Goal: Task Accomplishment & Management: Use online tool/utility

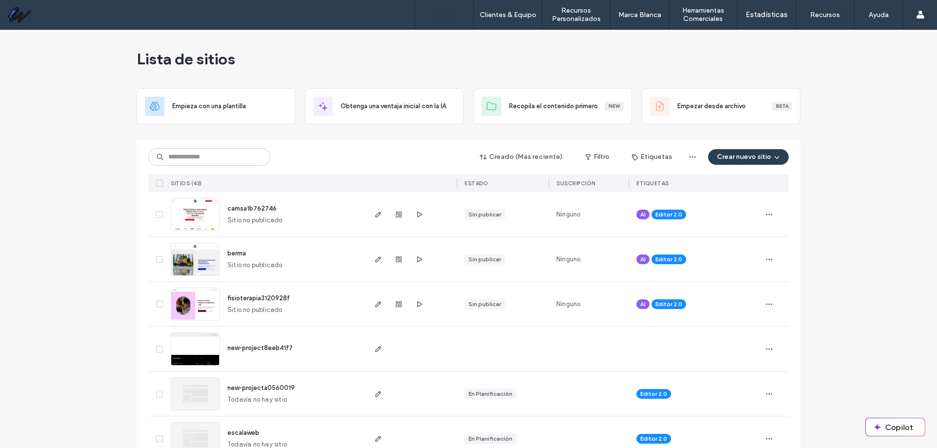
click at [229, 251] on span "berma" at bounding box center [236, 253] width 19 height 7
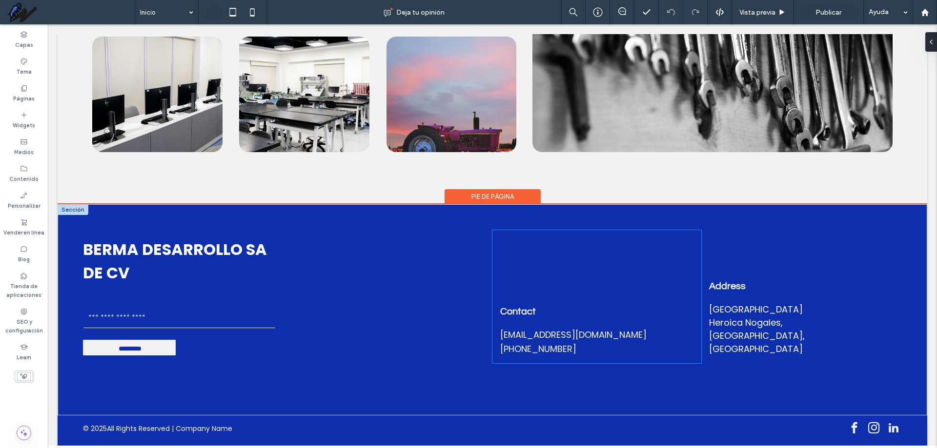
scroll to position [2645, 0]
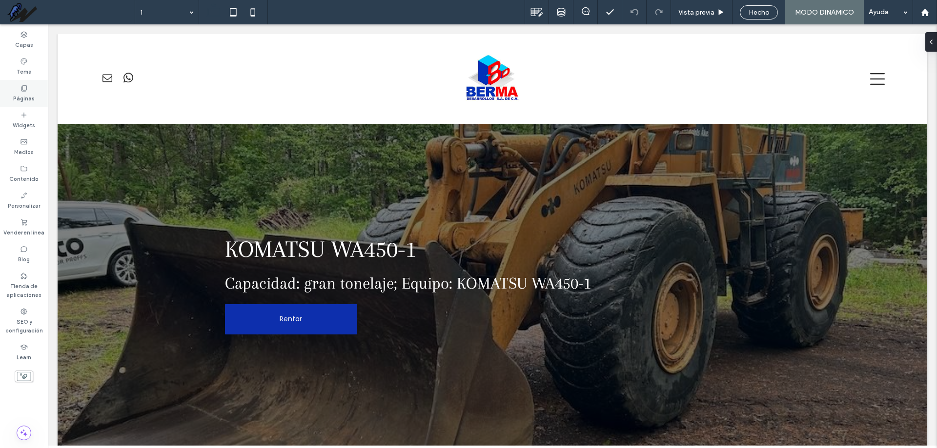
click at [22, 93] on label "Páginas" at bounding box center [23, 97] width 21 height 11
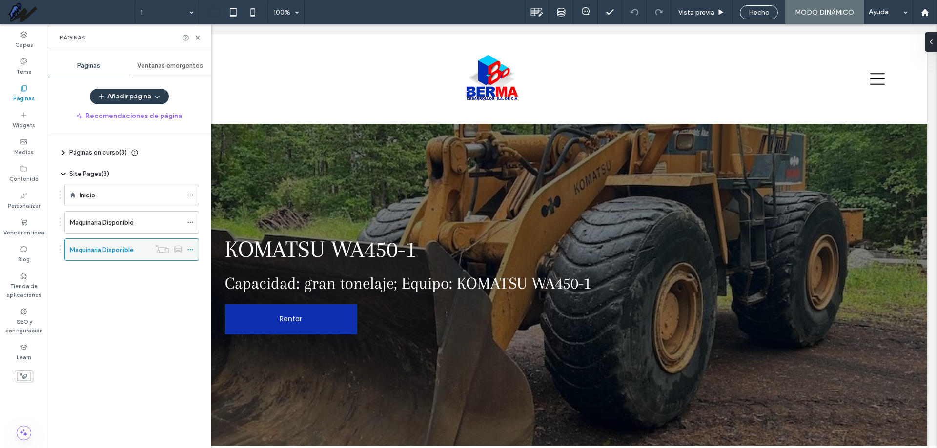
click at [176, 249] on use at bounding box center [178, 248] width 7 height 7
click at [165, 253] on use at bounding box center [162, 249] width 13 height 9
click at [193, 254] on div at bounding box center [193, 249] width 12 height 15
click at [190, 250] on icon at bounding box center [190, 249] width 7 height 7
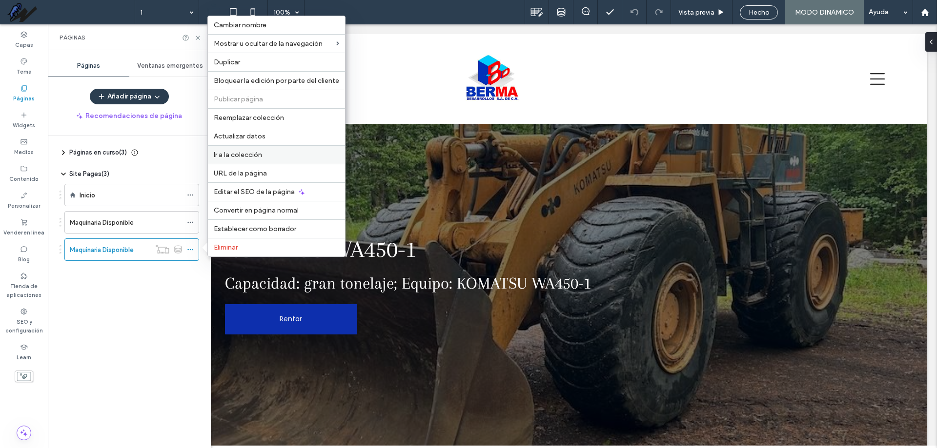
click at [282, 150] on div "Ir a la colección" at bounding box center [276, 154] width 137 height 19
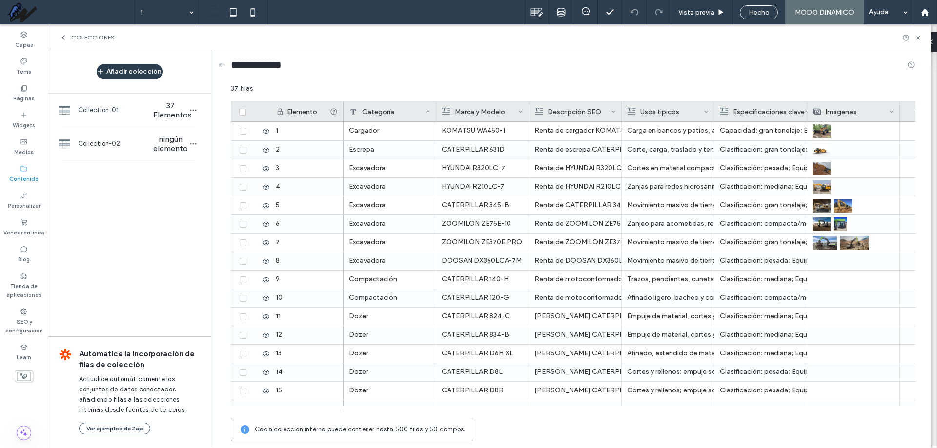
click at [522, 111] on use at bounding box center [520, 112] width 3 height 2
click at [505, 62] on div "**********" at bounding box center [573, 67] width 684 height 18
drag, startPoint x: 489, startPoint y: 112, endPoint x: 495, endPoint y: 109, distance: 7.2
click at [518, 113] on icon at bounding box center [520, 111] width 5 height 5
click at [380, 62] on div "**********" at bounding box center [573, 67] width 684 height 18
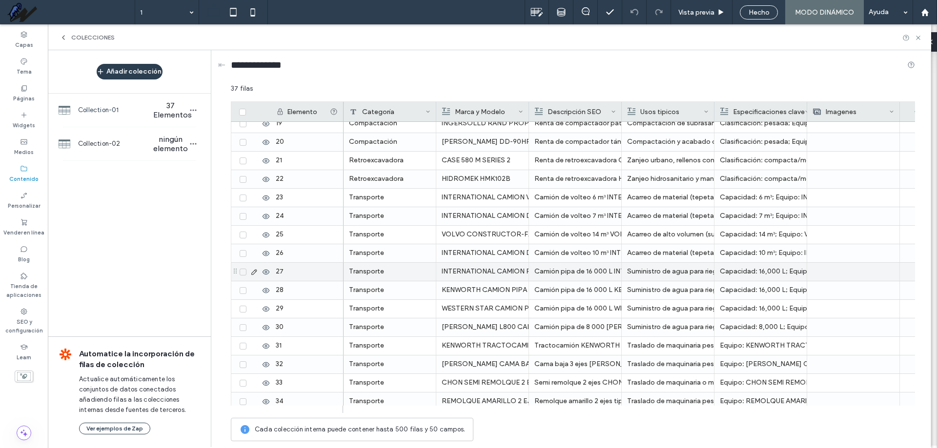
scroll to position [420, 0]
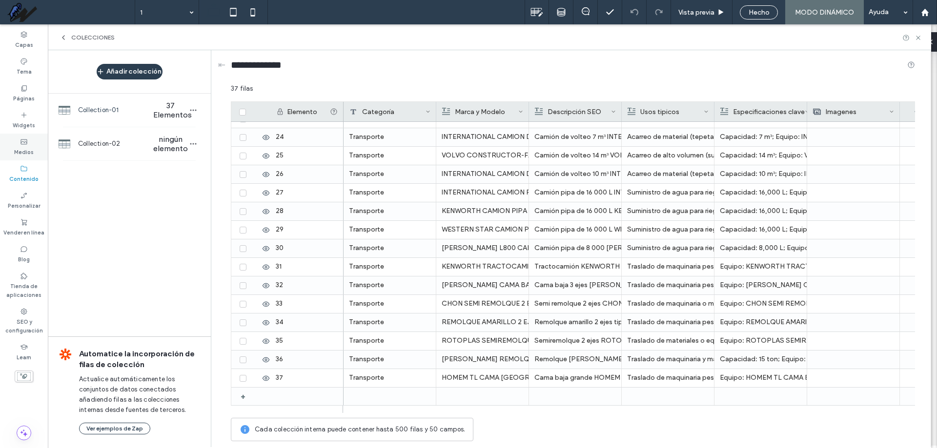
click at [20, 145] on div "Medios" at bounding box center [24, 147] width 48 height 27
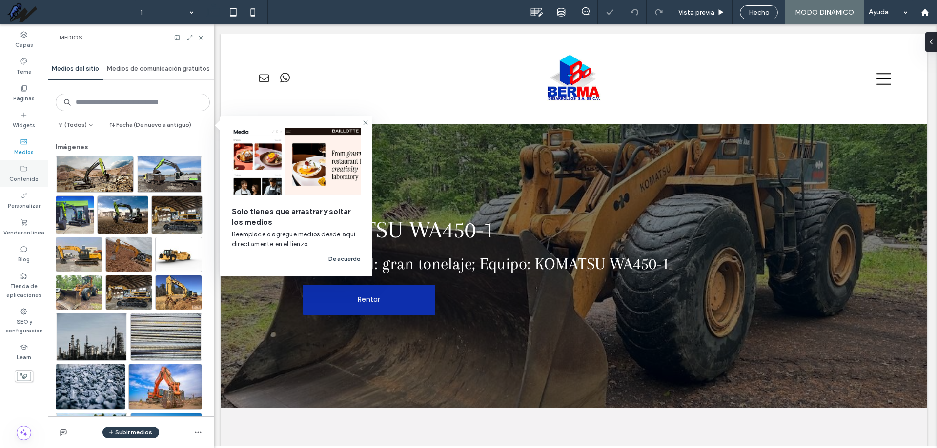
scroll to position [0, 0]
click at [20, 175] on label "Contenido" at bounding box center [23, 178] width 29 height 11
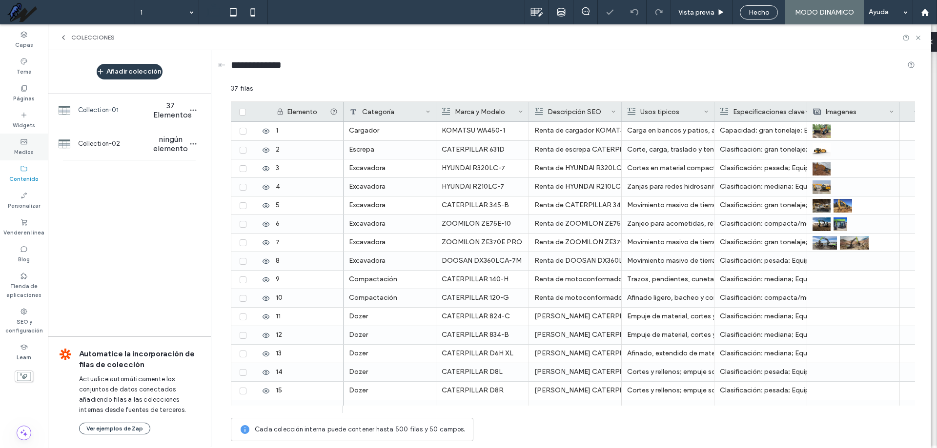
click at [25, 156] on label "Medios" at bounding box center [24, 151] width 20 height 11
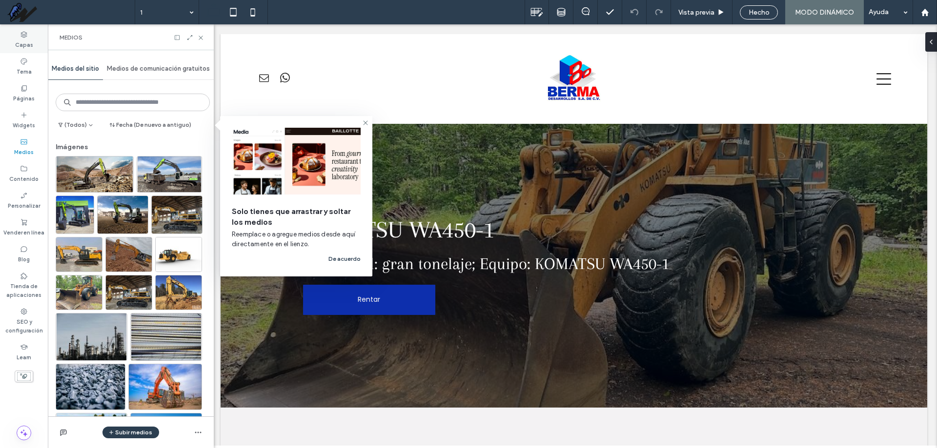
click at [26, 40] on label "Capas" at bounding box center [24, 44] width 18 height 11
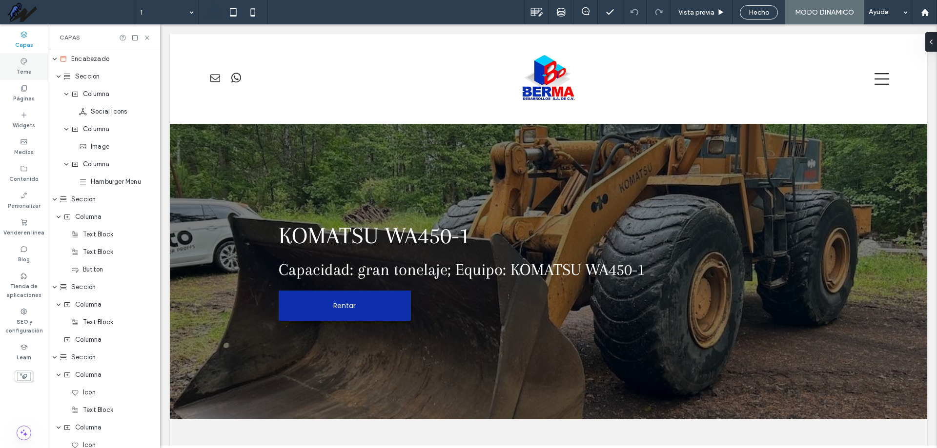
click at [28, 68] on label "Tema" at bounding box center [24, 70] width 15 height 11
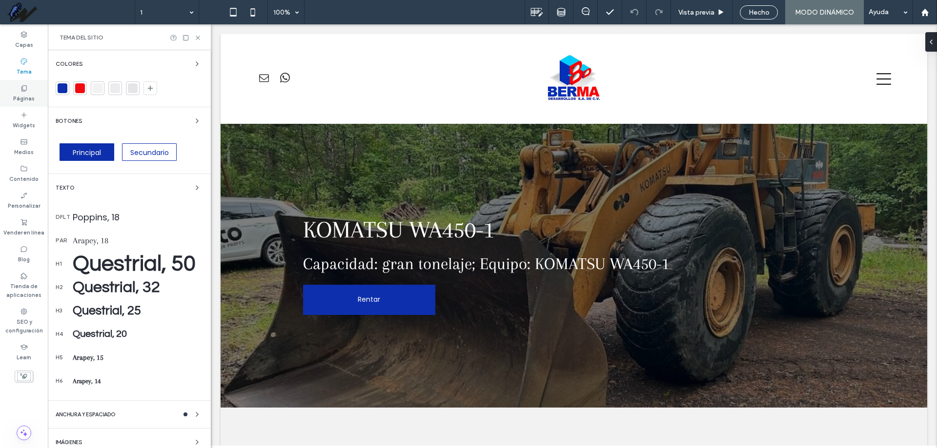
click at [22, 94] on label "Páginas" at bounding box center [23, 97] width 21 height 11
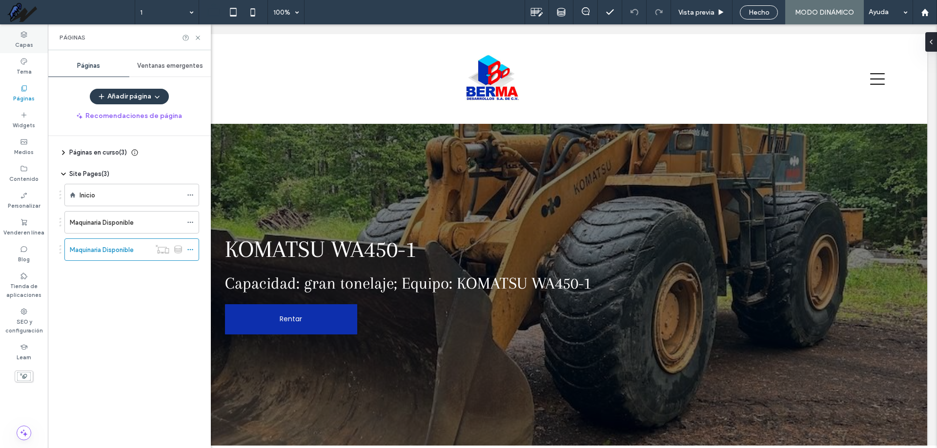
click at [24, 41] on label "Capas" at bounding box center [24, 44] width 18 height 11
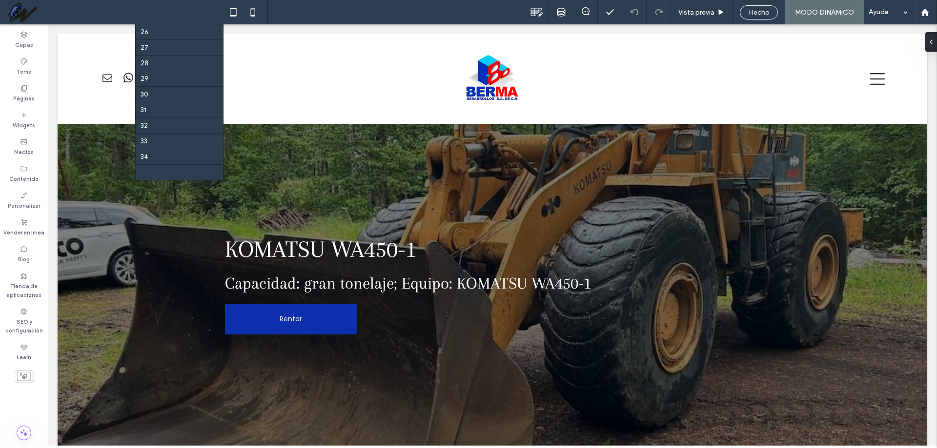
scroll to position [421, 0]
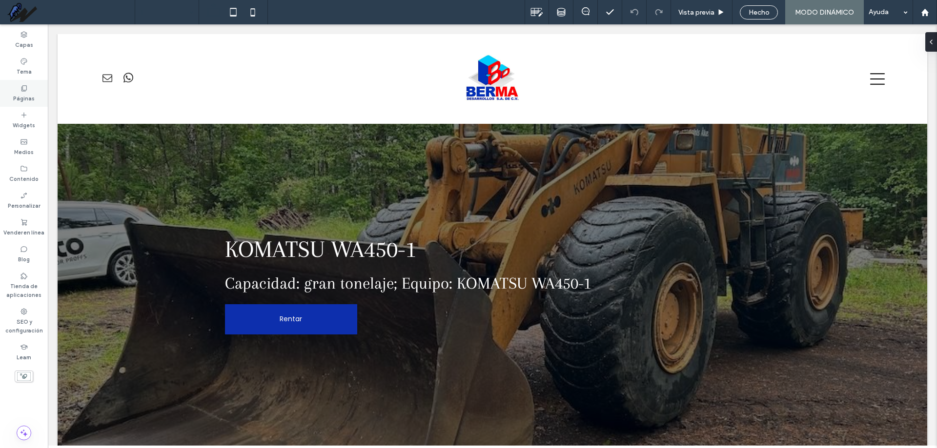
click at [18, 95] on label "Páginas" at bounding box center [23, 97] width 21 height 11
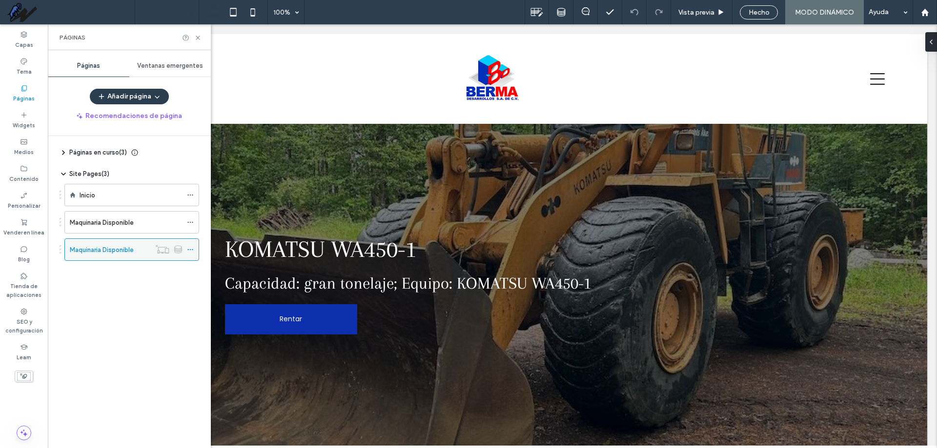
click at [190, 250] on use at bounding box center [189, 249] width 5 height 1
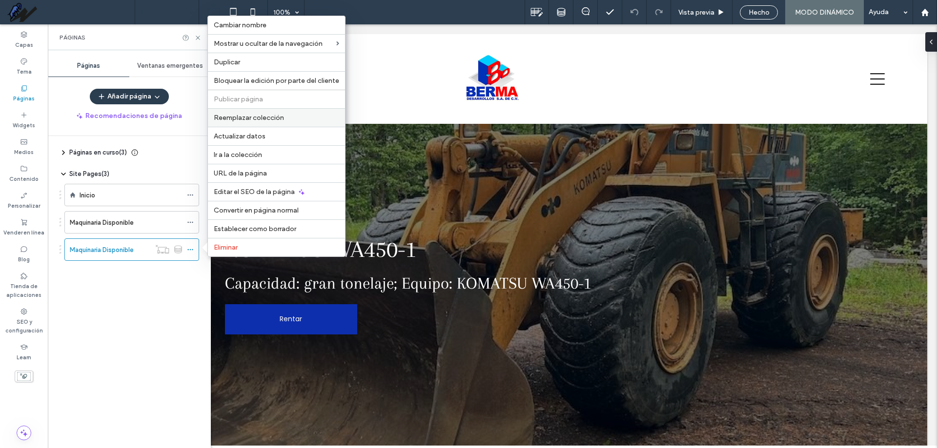
click at [254, 121] on span "Reemplazar colección" at bounding box center [249, 118] width 70 height 8
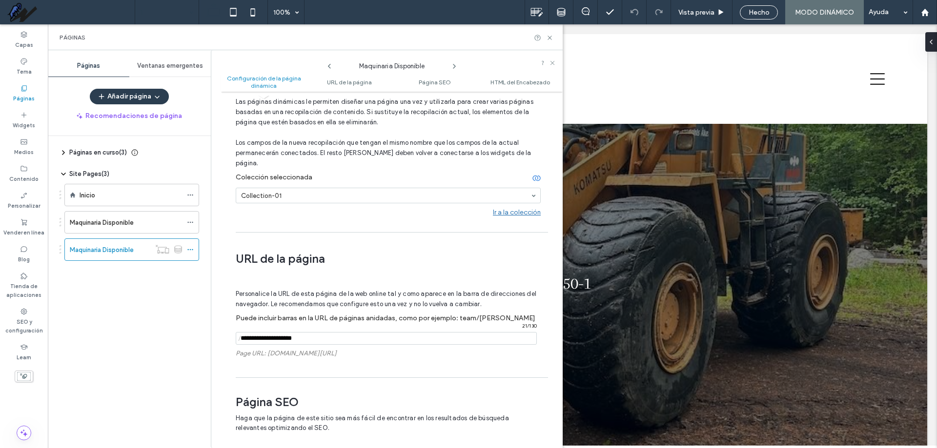
scroll to position [0, 0]
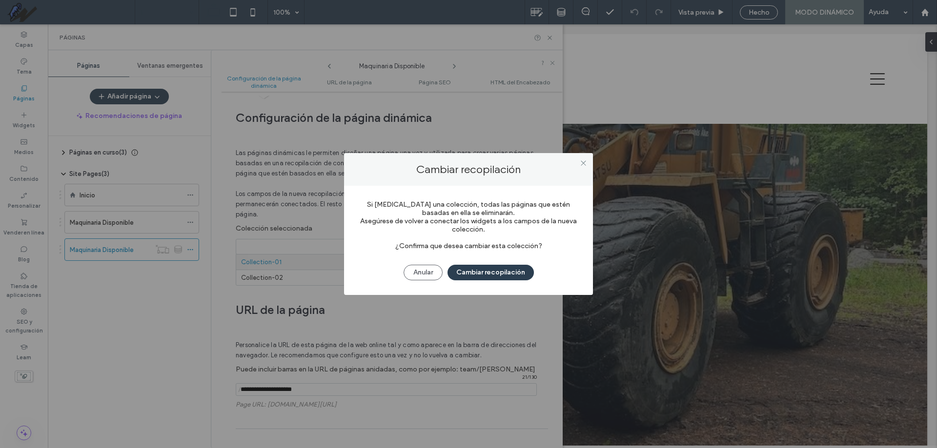
click at [587, 164] on div at bounding box center [583, 163] width 15 height 15
click at [584, 161] on use at bounding box center [582, 162] width 5 height 5
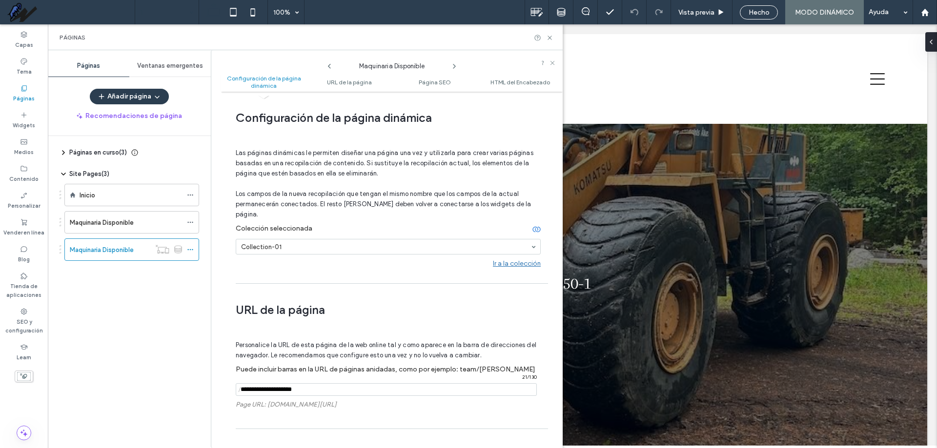
click at [532, 225] on icon at bounding box center [536, 229] width 8 height 8
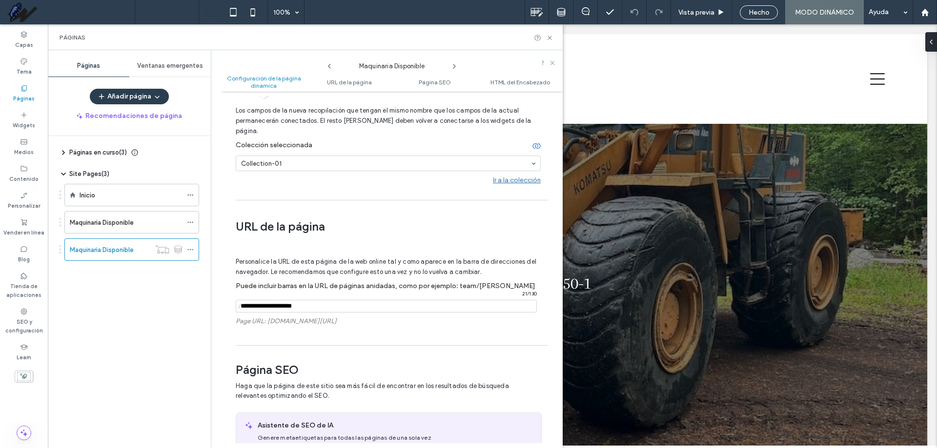
scroll to position [98, 0]
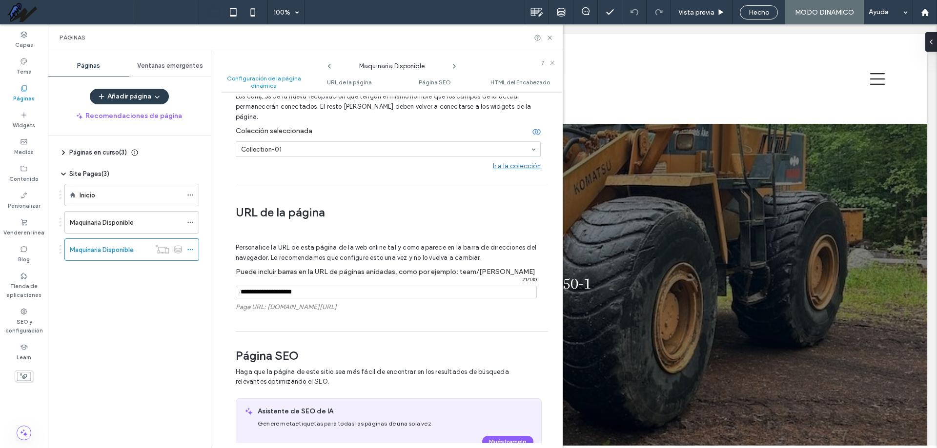
click at [406, 286] on input "notEmpty" at bounding box center [386, 292] width 301 height 13
type input "**********"
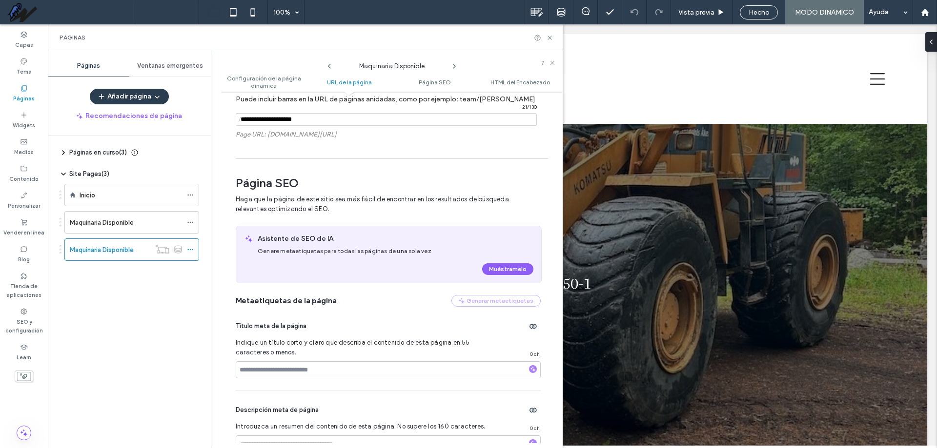
scroll to position [293, 0]
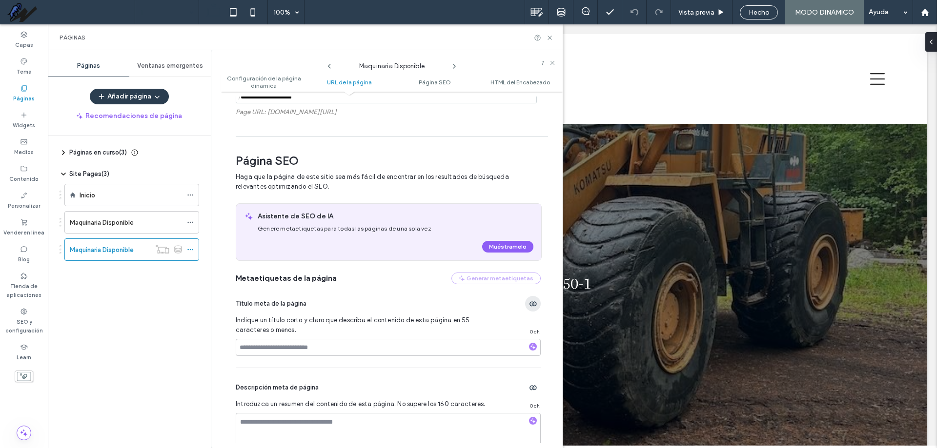
click at [530, 300] on icon "button" at bounding box center [533, 304] width 8 height 8
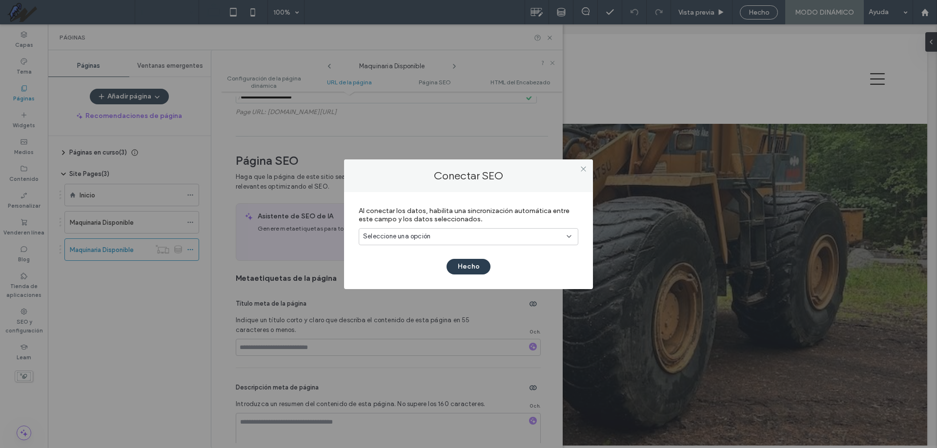
click at [447, 243] on div "Seleccione una opción" at bounding box center [469, 236] width 220 height 17
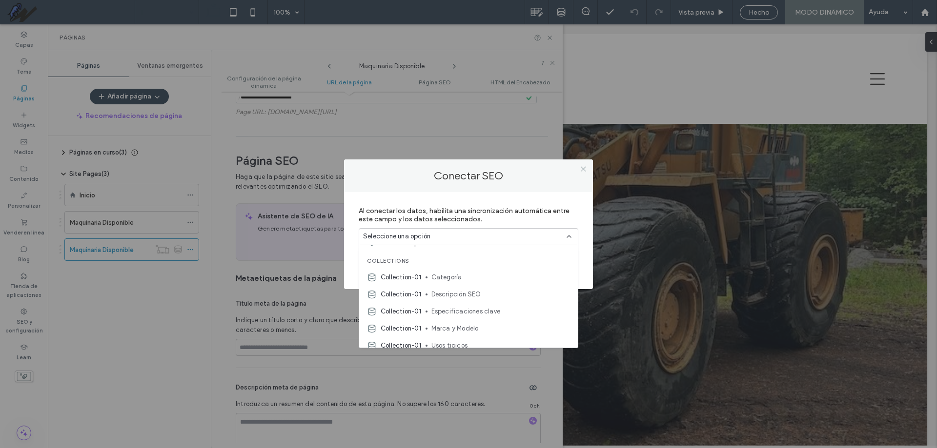
scroll to position [120, 0]
click at [490, 322] on span "Marca y Modelo" at bounding box center [500, 323] width 139 height 10
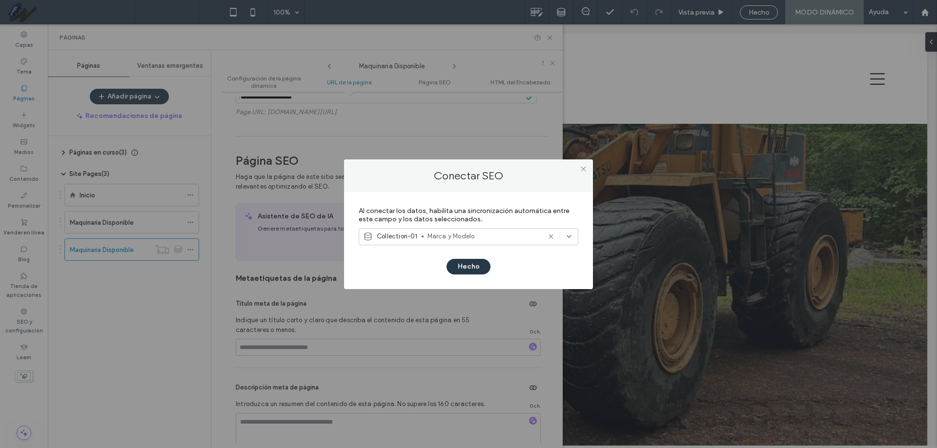
click at [467, 272] on button "Hecho" at bounding box center [468, 267] width 44 height 16
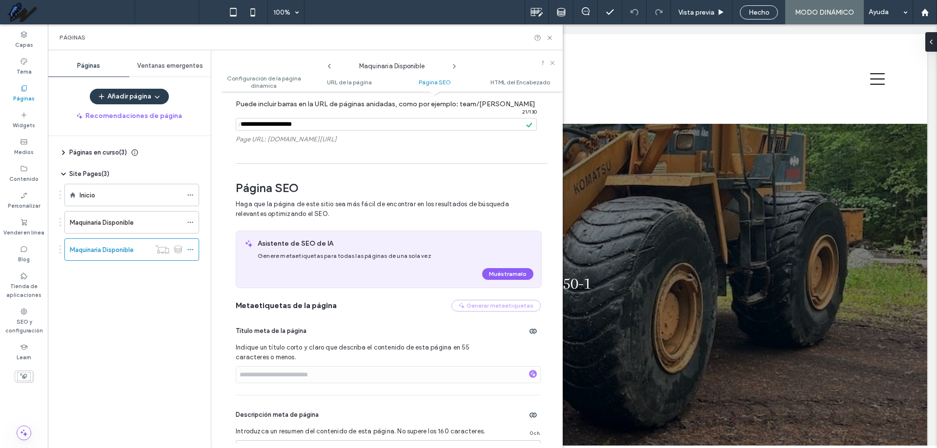
scroll to position [341, 0]
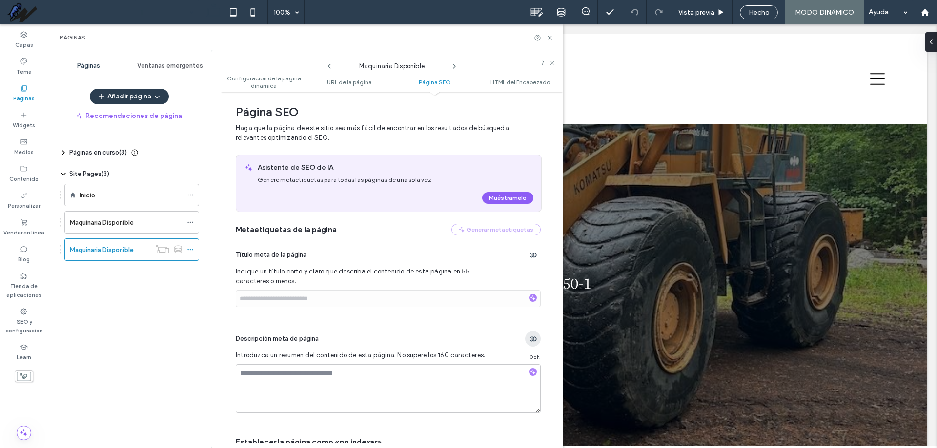
click at [529, 335] on icon "button" at bounding box center [533, 339] width 8 height 8
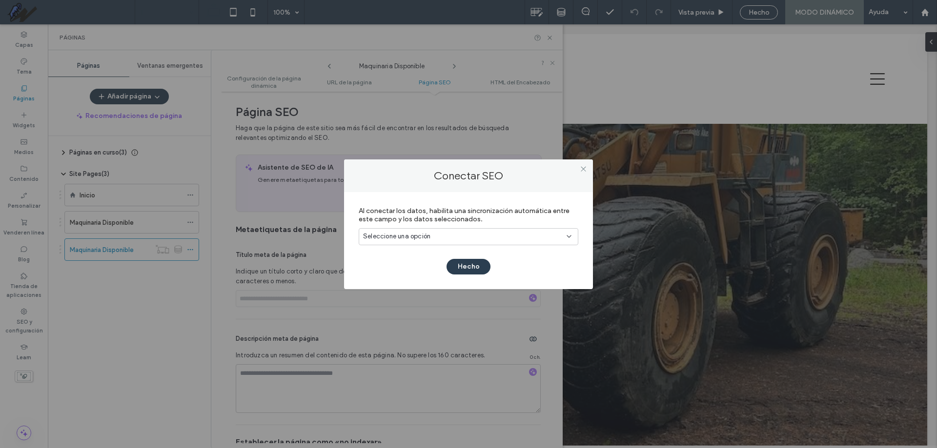
click at [474, 227] on label "Al conectar los datos, habilita una sincronización automática entre este campo …" at bounding box center [469, 215] width 220 height 26
click at [478, 236] on div "Seleccione una opción" at bounding box center [462, 237] width 199 height 10
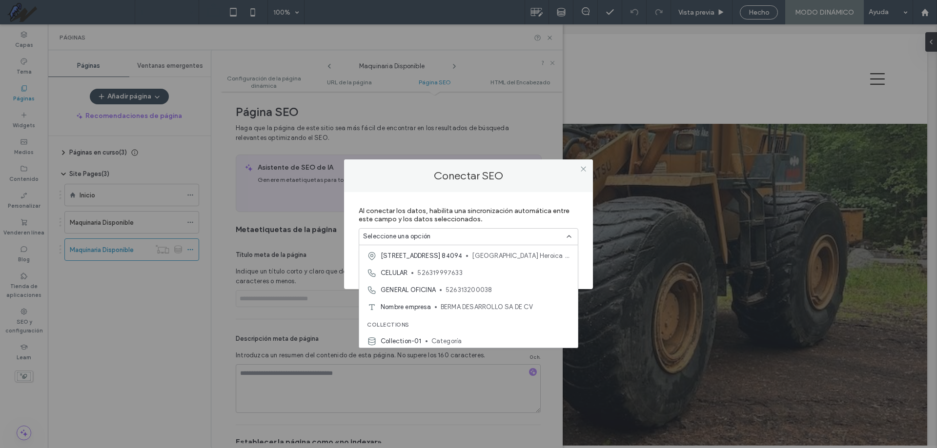
scroll to position [120, 0]
click at [530, 283] on span "Descripción SEO" at bounding box center [500, 288] width 139 height 10
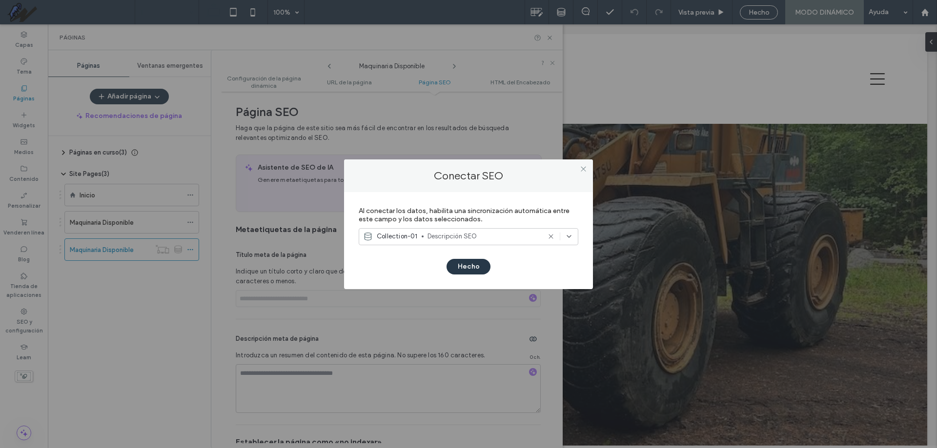
click at [484, 269] on button "Hecho" at bounding box center [468, 267] width 44 height 16
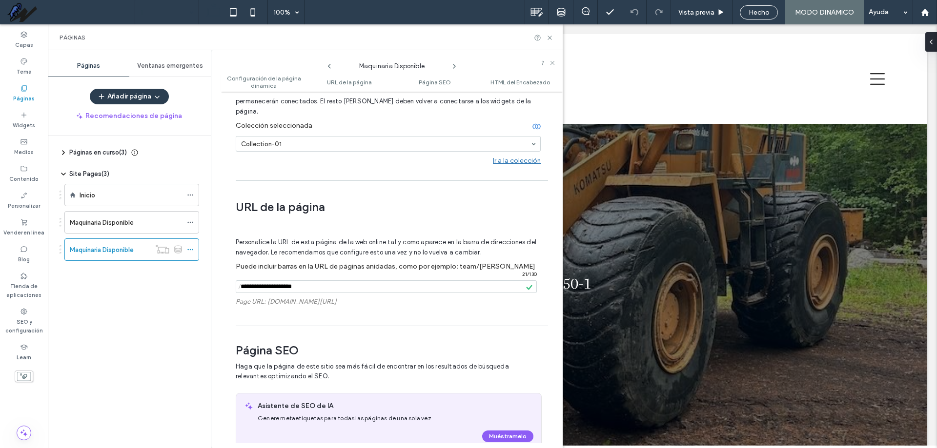
scroll to position [195, 0]
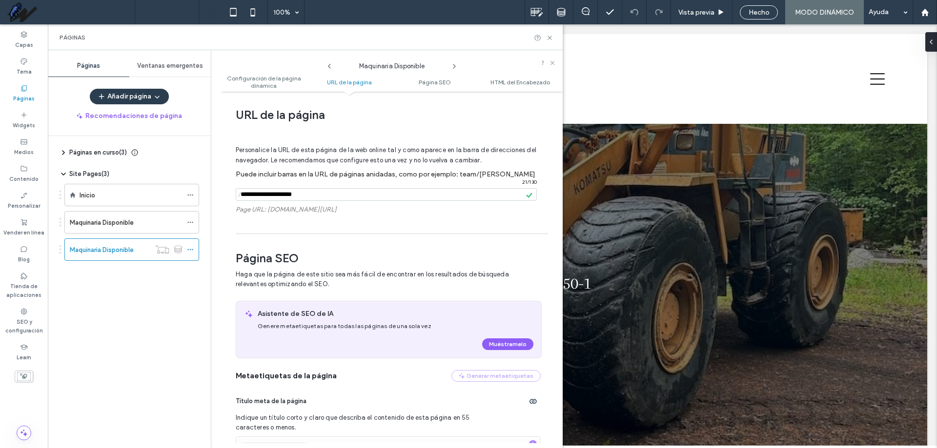
click at [344, 188] on input "notEmpty" at bounding box center [386, 194] width 301 height 13
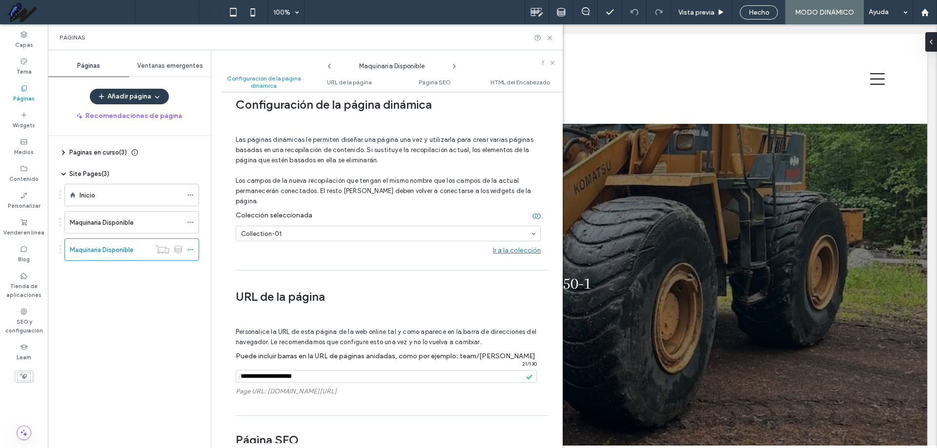
scroll to position [0, 0]
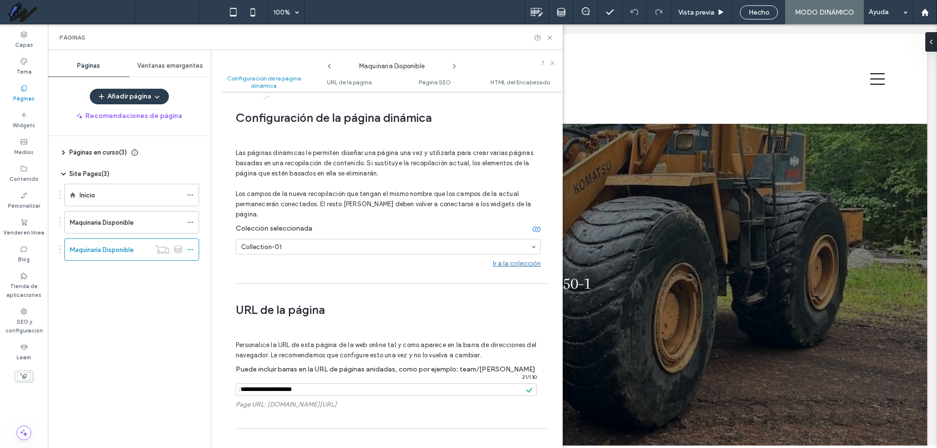
click at [521, 260] on div "Ir a la colección" at bounding box center [517, 264] width 48 height 8
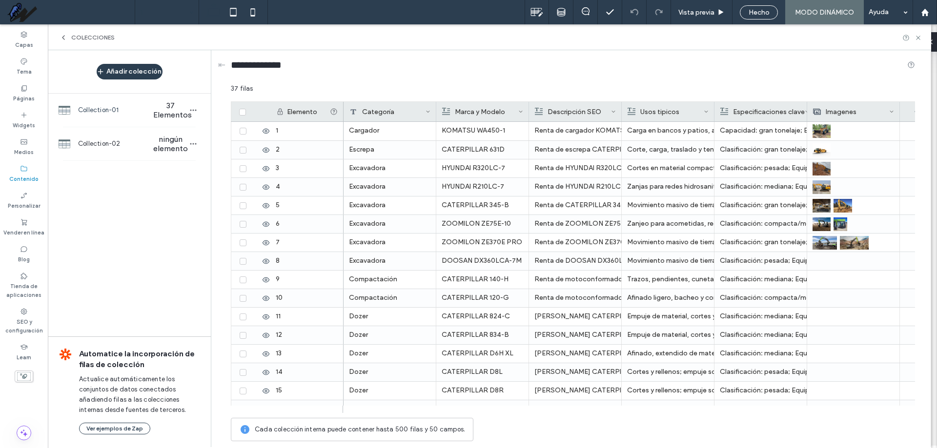
click at [476, 116] on div "Marca y Modelo" at bounding box center [480, 112] width 76 height 20
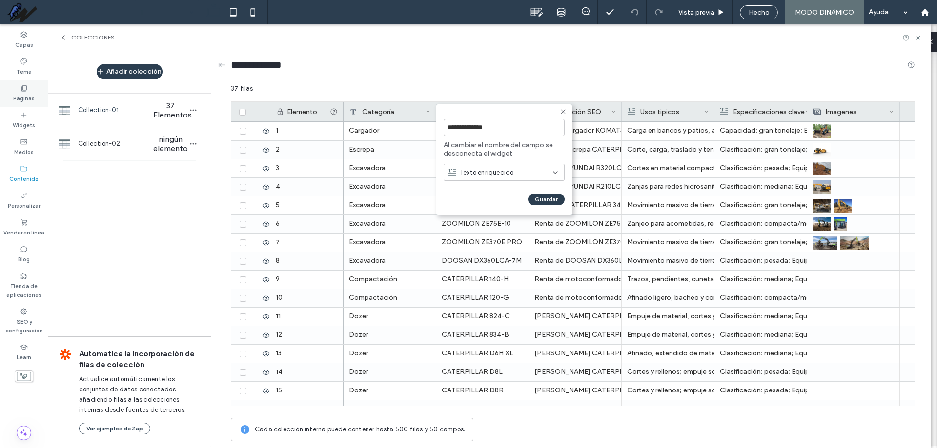
click at [21, 88] on icon at bounding box center [24, 88] width 8 height 8
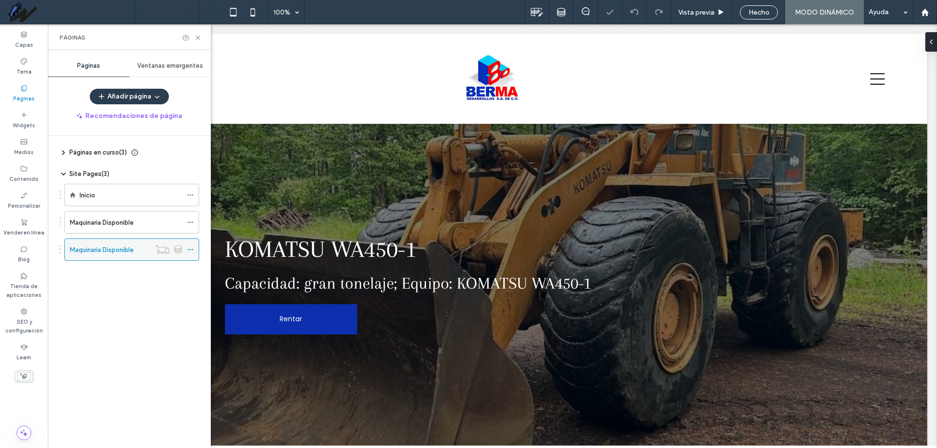
click at [191, 250] on icon at bounding box center [190, 249] width 7 height 7
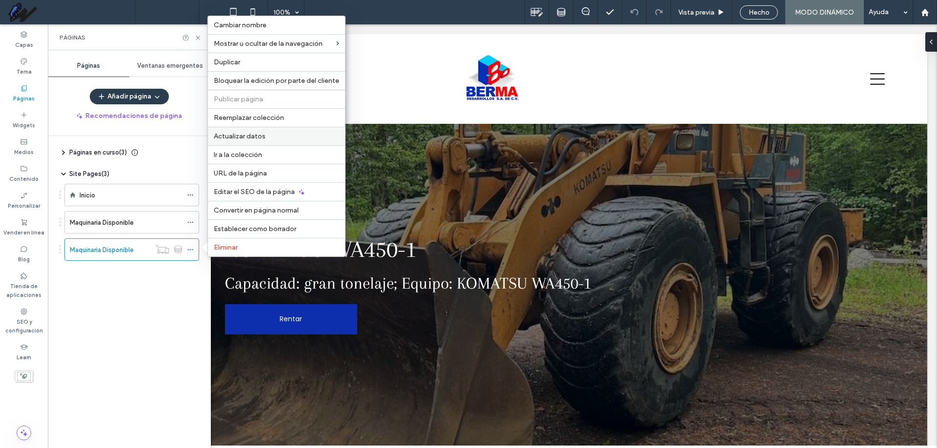
click at [280, 139] on label "Actualizar datos" at bounding box center [276, 136] width 125 height 8
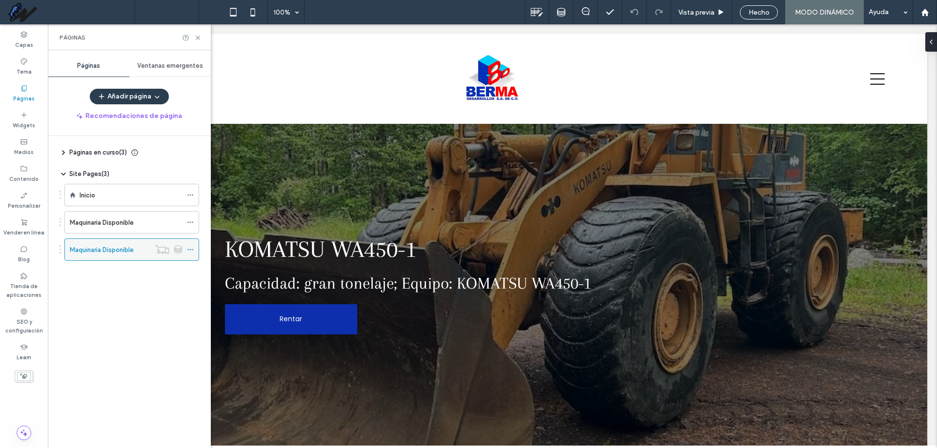
click at [192, 252] on icon at bounding box center [190, 249] width 7 height 7
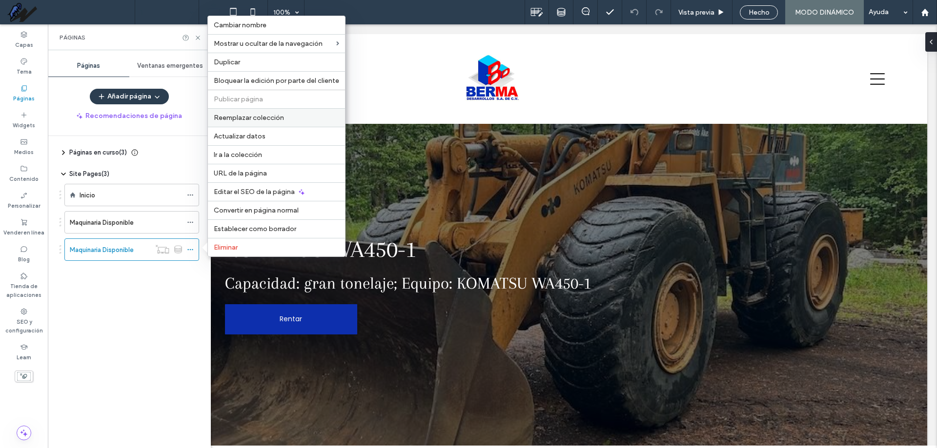
click at [294, 121] on label "Reemplazar colección" at bounding box center [276, 118] width 125 height 8
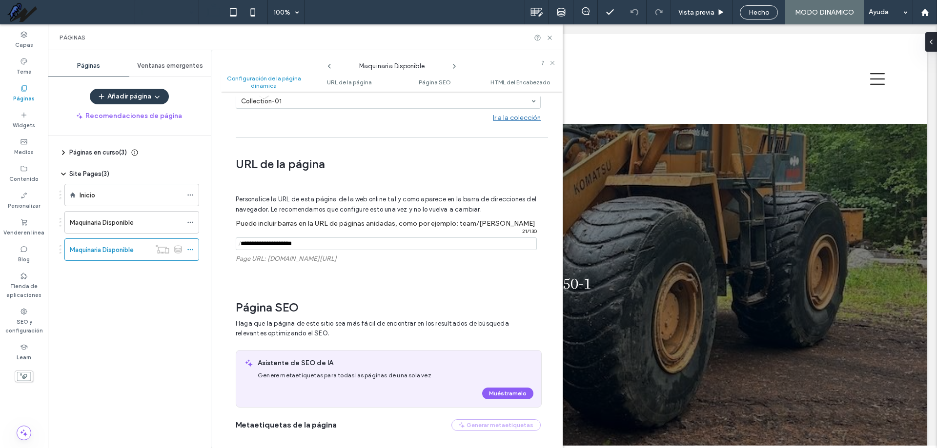
scroll to position [146, 0]
click at [332, 226] on div "Personalice la URL de esta página de la web online tal y como aparece en la bar…" at bounding box center [388, 226] width 305 height 102
click at [330, 237] on input "notEmpty" at bounding box center [386, 243] width 301 height 13
type input "**********"
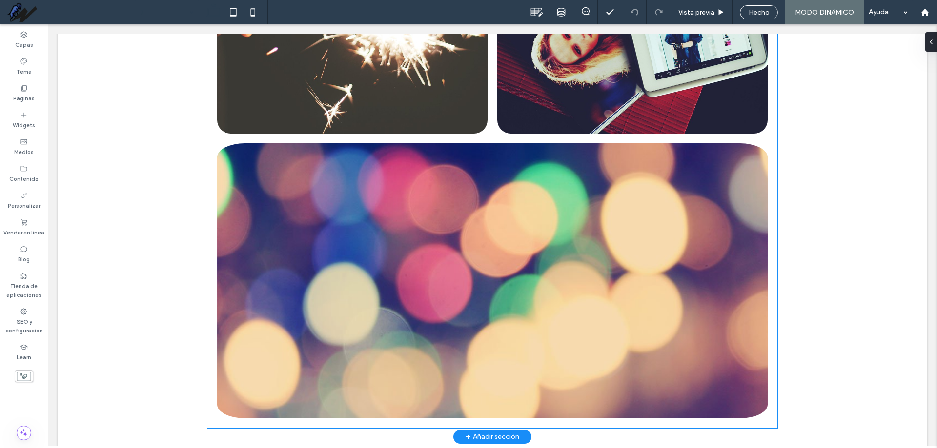
scroll to position [1437, 0]
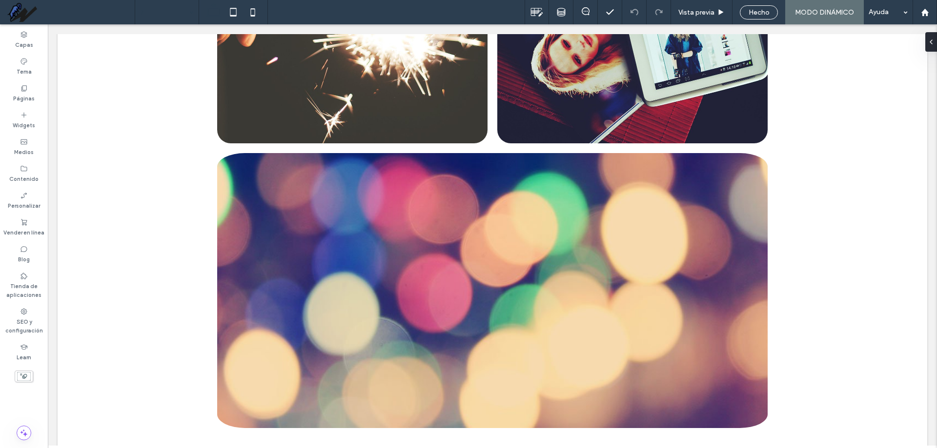
click at [179, 2] on input at bounding box center [164, 12] width 49 height 24
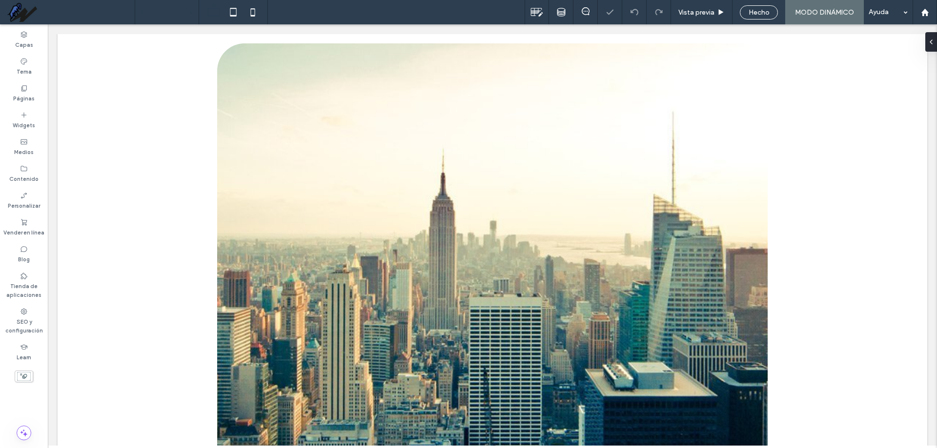
scroll to position [781, 0]
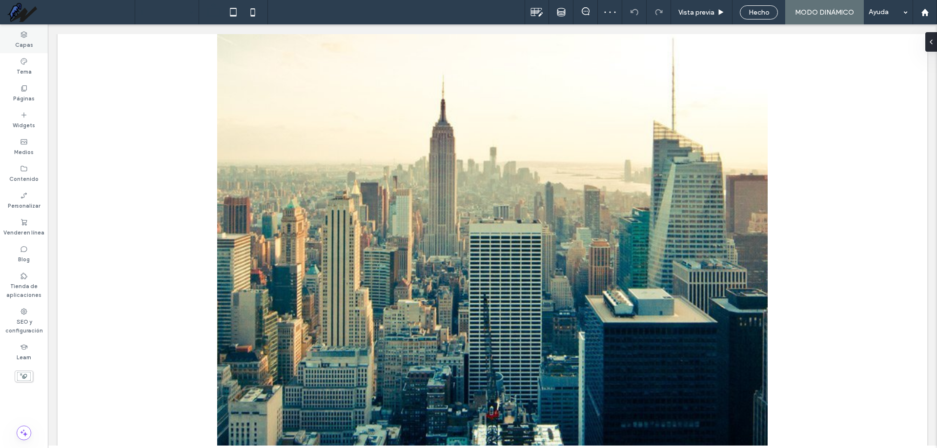
click at [20, 37] on div "Capas" at bounding box center [24, 39] width 48 height 27
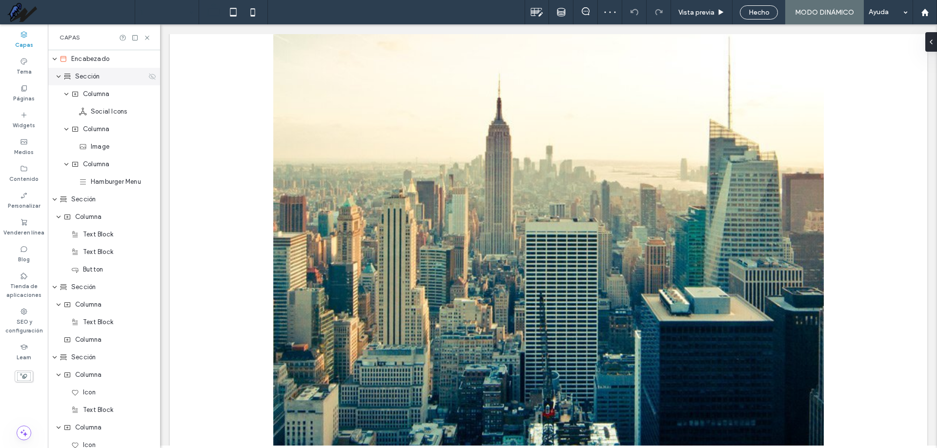
scroll to position [742, 0]
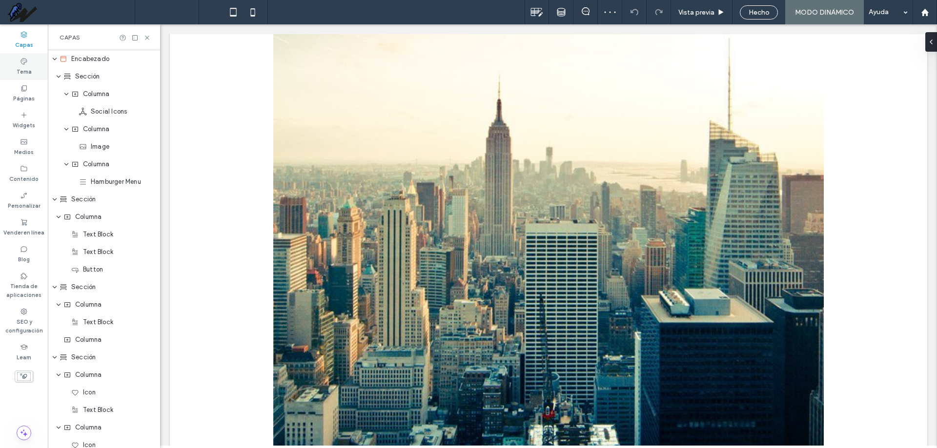
click at [13, 71] on div "Tema" at bounding box center [24, 66] width 48 height 27
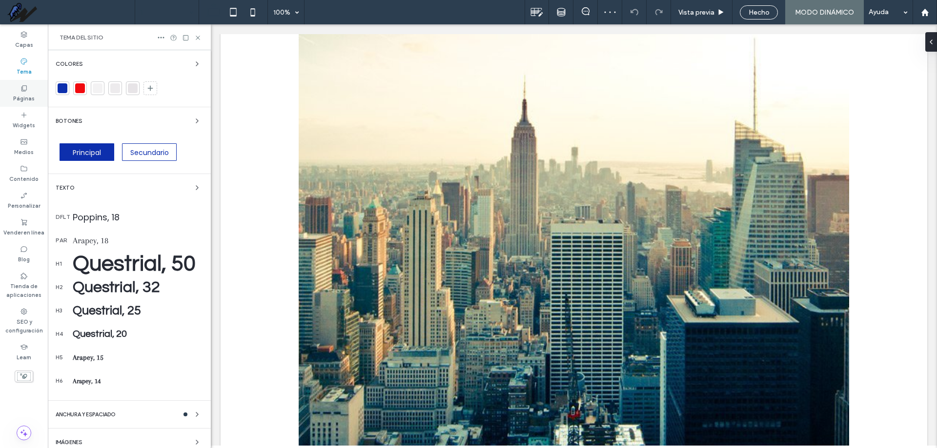
click at [13, 96] on div "Páginas" at bounding box center [24, 93] width 48 height 27
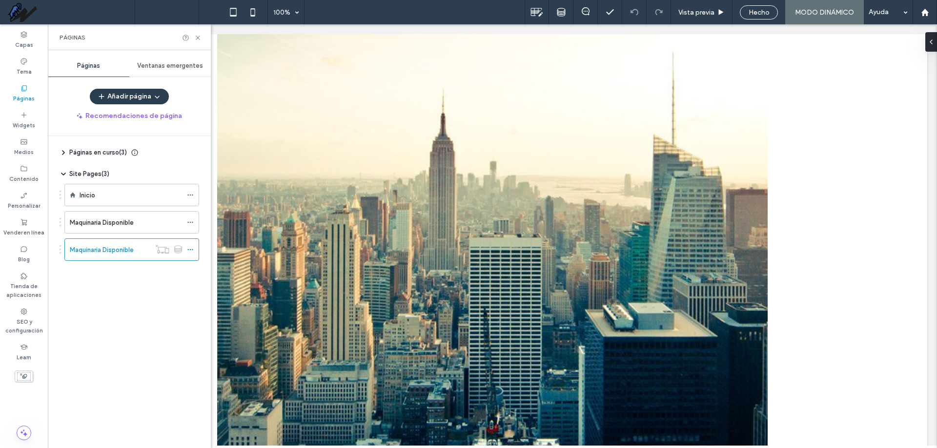
scroll to position [781, 0]
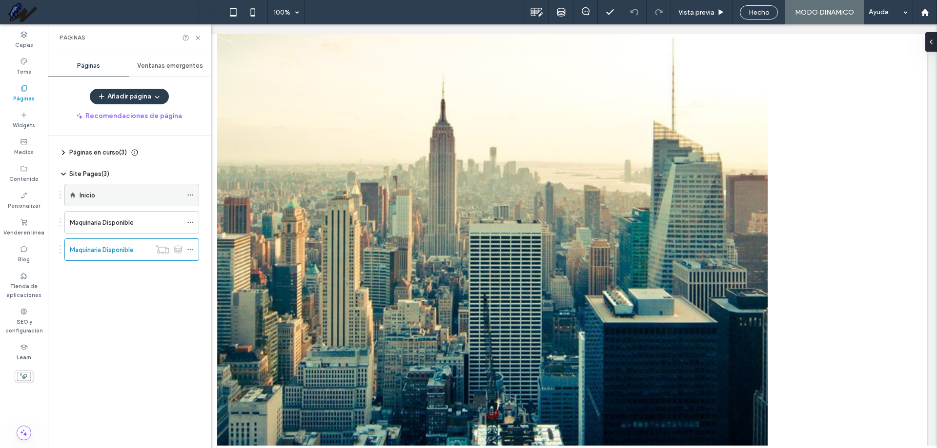
click at [119, 190] on div "Inicio" at bounding box center [131, 195] width 102 height 10
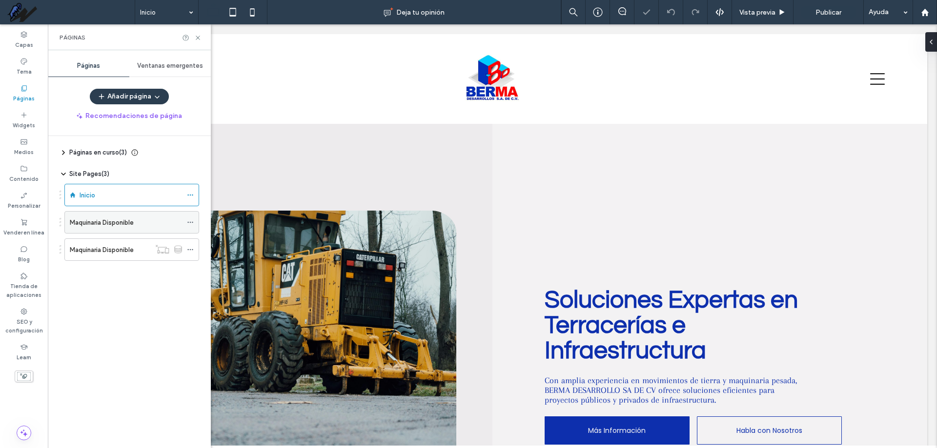
click at [124, 230] on div "Maquinaria Disponible" at bounding box center [126, 222] width 112 height 21
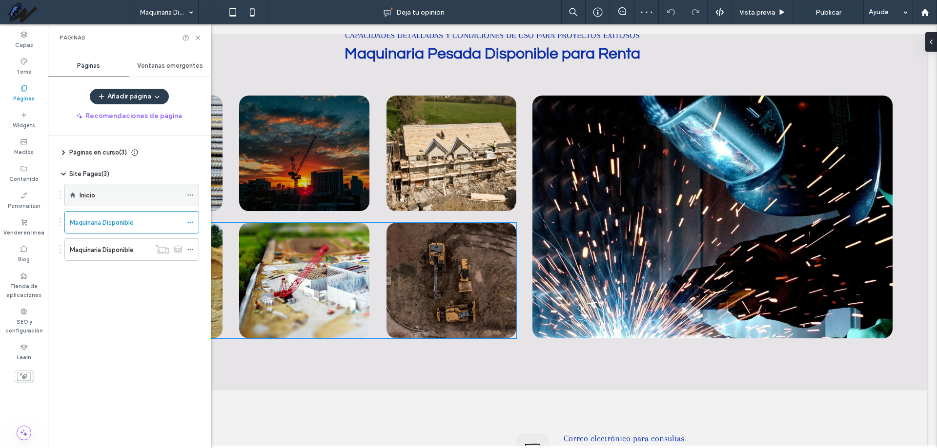
scroll to position [1902, 0]
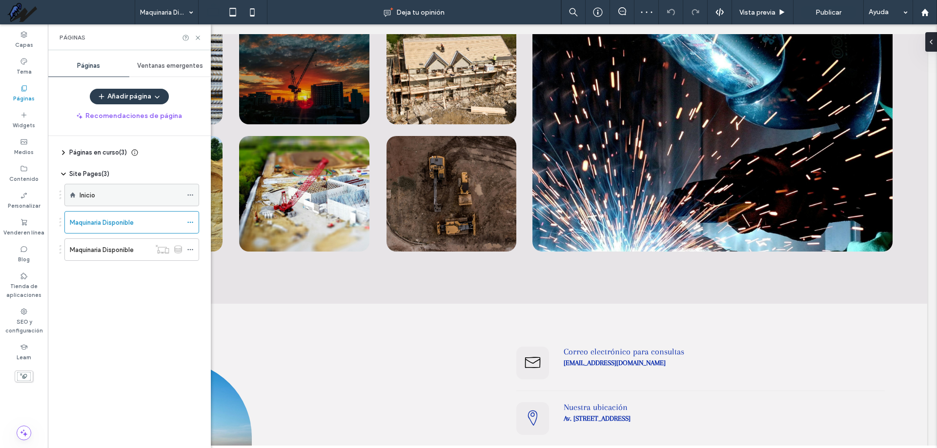
click at [111, 198] on div "Inicio" at bounding box center [131, 195] width 102 height 10
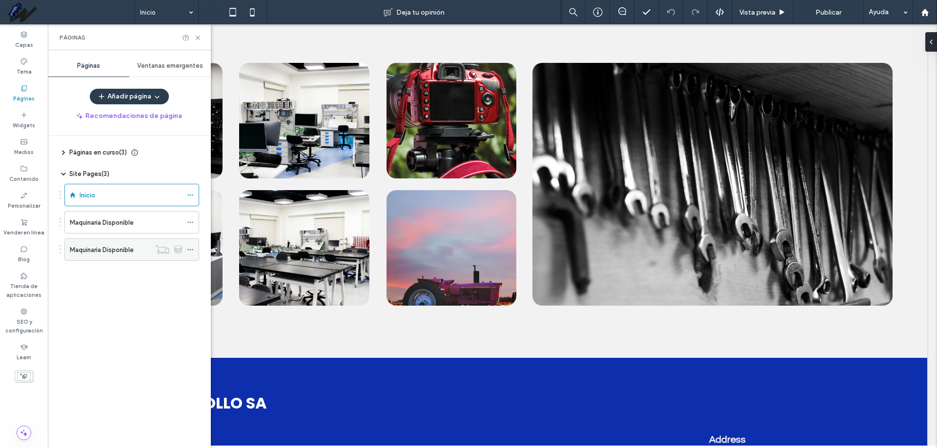
scroll to position [2488, 0]
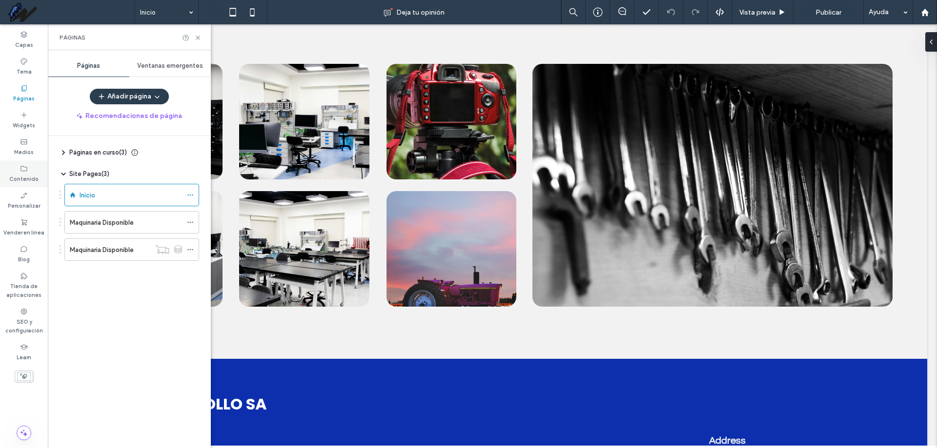
click at [23, 177] on label "Contenido" at bounding box center [23, 178] width 29 height 11
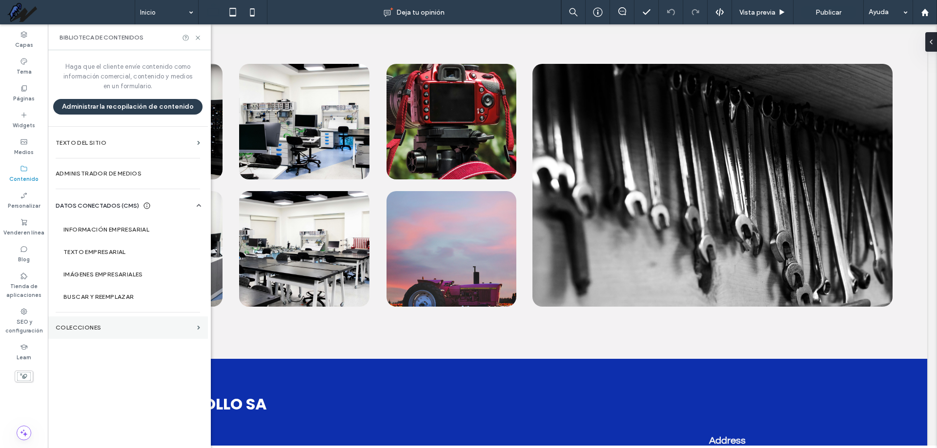
click at [109, 329] on label "COLECCIONES" at bounding box center [125, 327] width 138 height 7
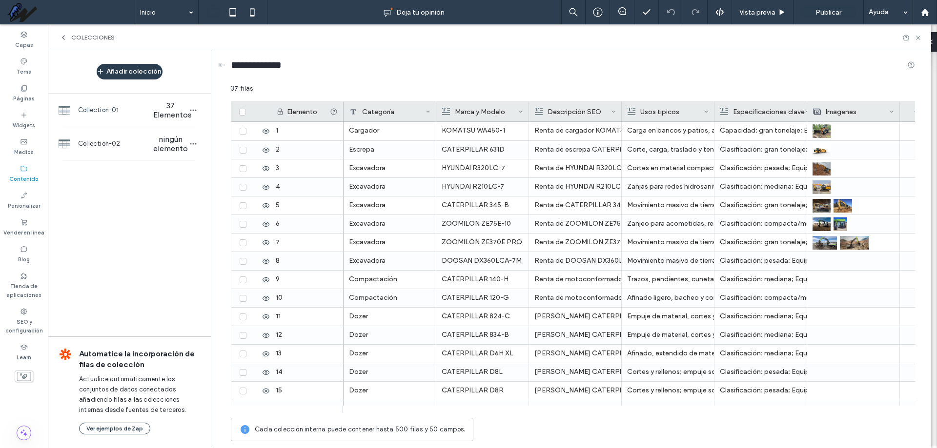
click at [102, 113] on span "Collection-01" at bounding box center [115, 110] width 75 height 10
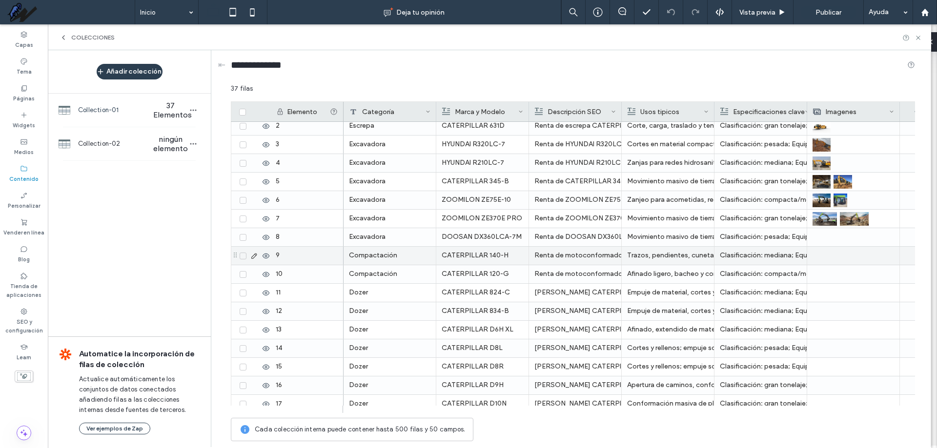
scroll to position [0, 0]
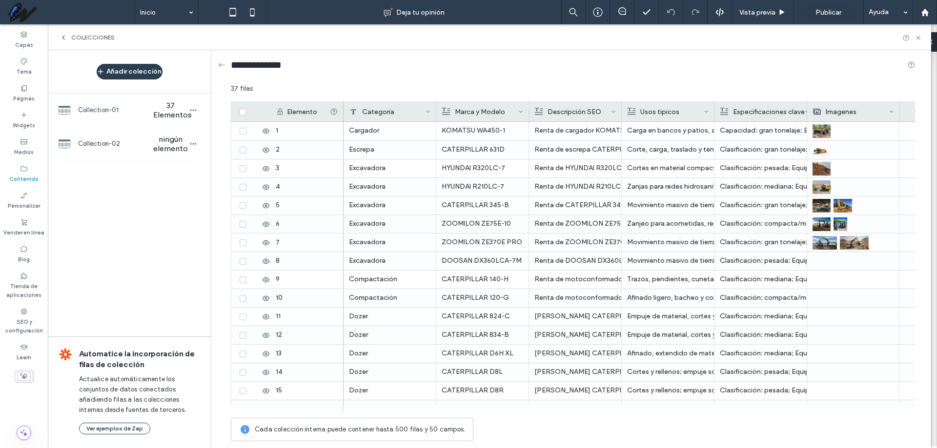
click at [34, 173] on label "Contenido" at bounding box center [23, 178] width 29 height 11
click at [24, 148] on label "Medios" at bounding box center [24, 151] width 20 height 11
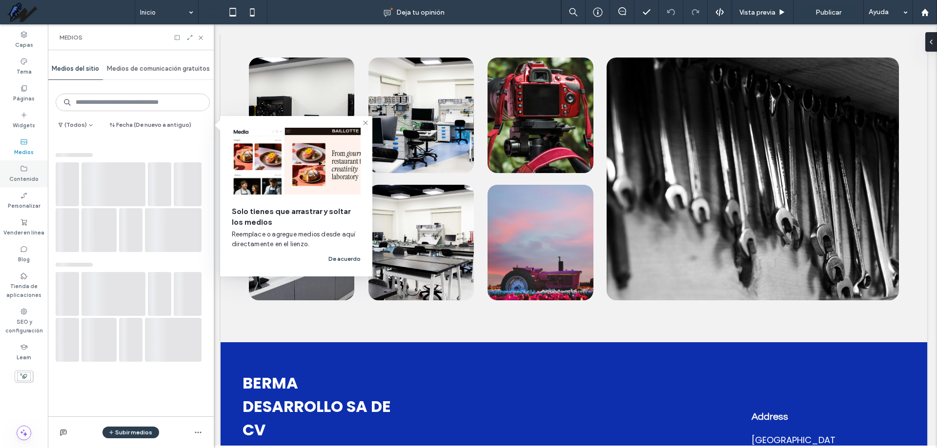
click at [26, 179] on label "Contenido" at bounding box center [23, 178] width 29 height 11
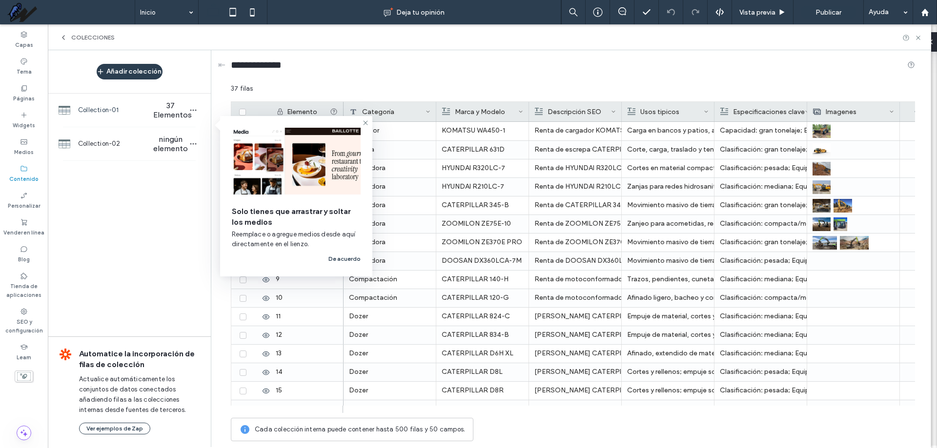
scroll to position [2488, 0]
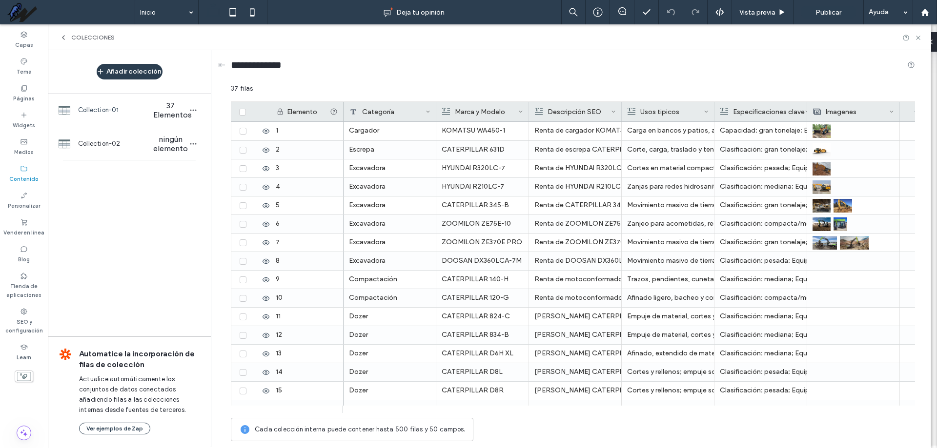
click at [74, 36] on span "COLECCIONES" at bounding box center [92, 38] width 43 height 8
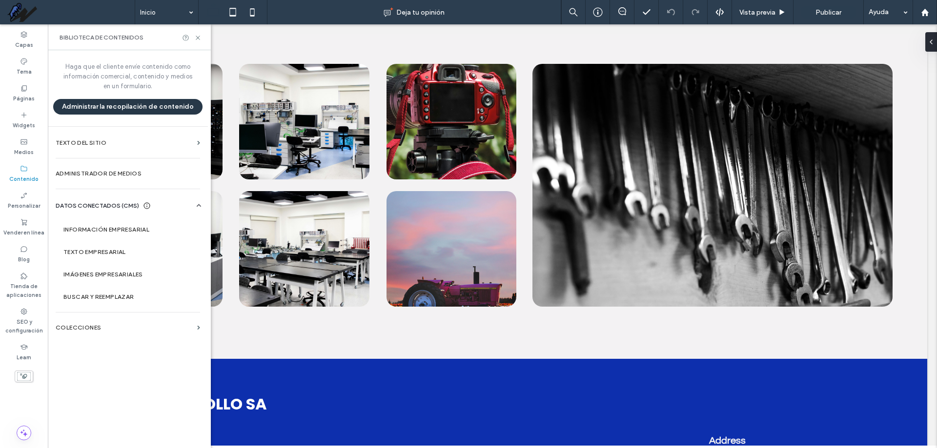
click at [129, 109] on button "Administrar la recopilación de contenido" at bounding box center [127, 107] width 149 height 16
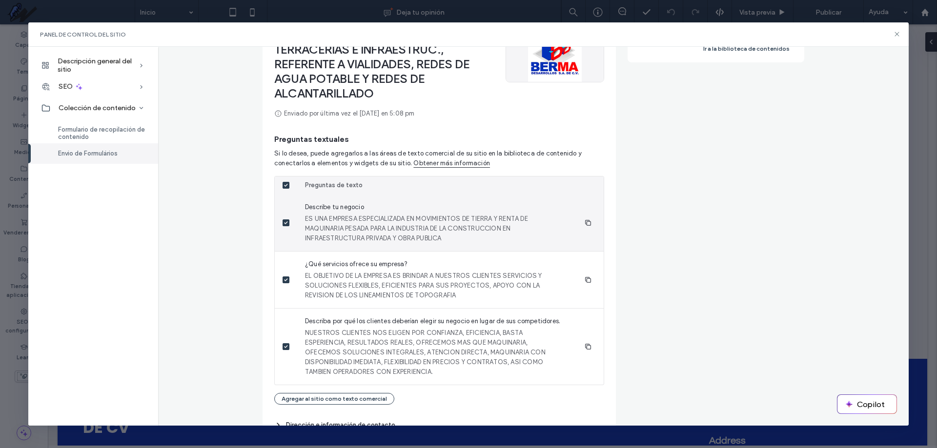
scroll to position [146, 0]
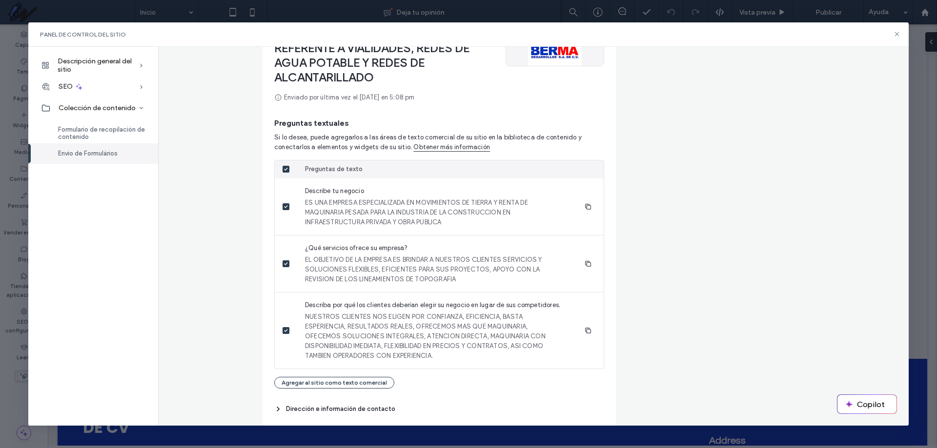
drag, startPoint x: 390, startPoint y: 0, endPoint x: 397, endPoint y: 274, distance: 274.2
click at [397, 274] on span "EL OBJETIVO DE LA EMPRESA ES BRINDAR A NUESTROS CLIENTES SERVICIOS Y SOLUCIONES…" at bounding box center [435, 269] width 260 height 29
click at [899, 36] on icon at bounding box center [897, 34] width 8 height 8
